Goal: Navigation & Orientation: Find specific page/section

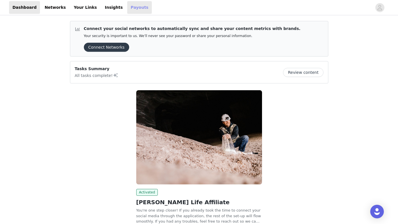
click at [127, 9] on link "Payouts" at bounding box center [139, 7] width 25 height 13
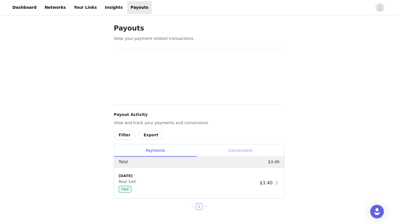
click at [235, 148] on div "Conversions" at bounding box center [241, 150] width 88 height 13
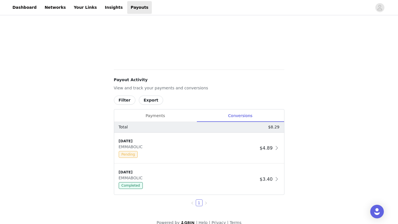
scroll to position [163, 0]
click at [164, 119] on div "Payments" at bounding box center [155, 116] width 82 height 13
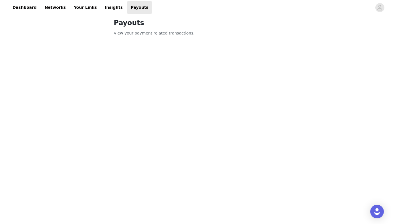
scroll to position [0, 0]
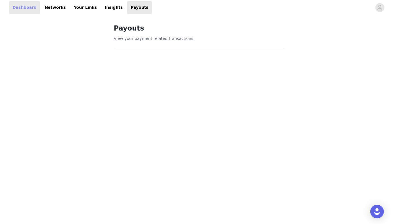
click at [21, 9] on link "Dashboard" at bounding box center [24, 7] width 31 height 13
